Goal: Information Seeking & Learning: Learn about a topic

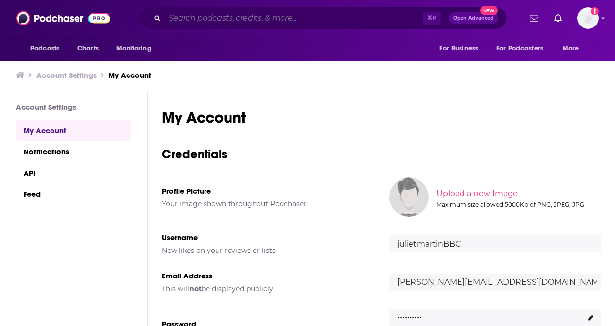
click at [261, 23] on input "Search podcasts, credits, & more..." at bounding box center [294, 18] width 258 height 16
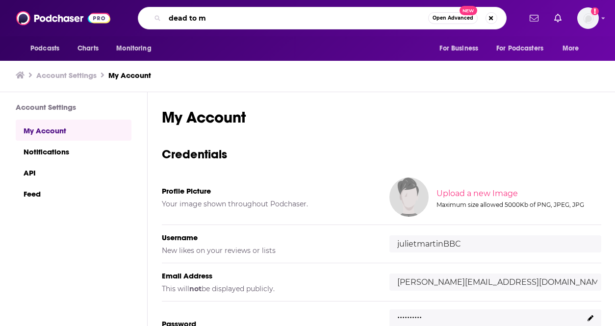
type input "dead to me"
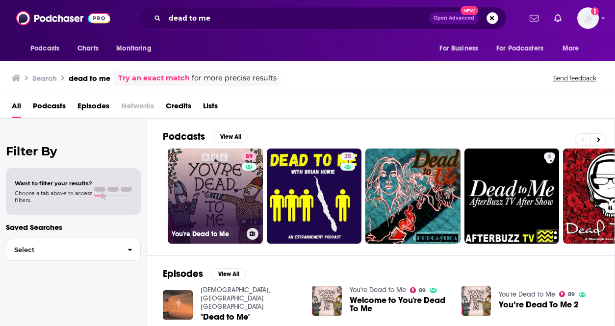
click at [221, 183] on link "89 You're Dead to Me" at bounding box center [215, 196] width 95 height 95
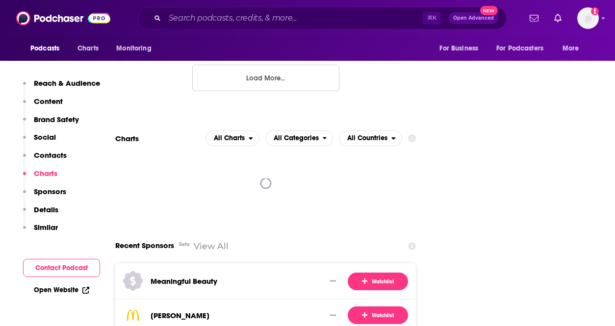
scroll to position [1464, 0]
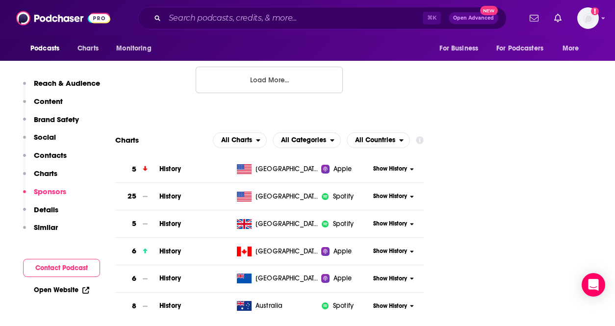
click at [408, 165] on button "Show History" at bounding box center [394, 169] width 47 height 8
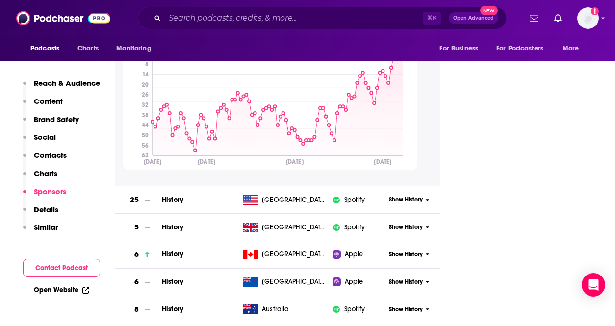
scroll to position [1639, 0]
